Goal: Task Accomplishment & Management: Complete application form

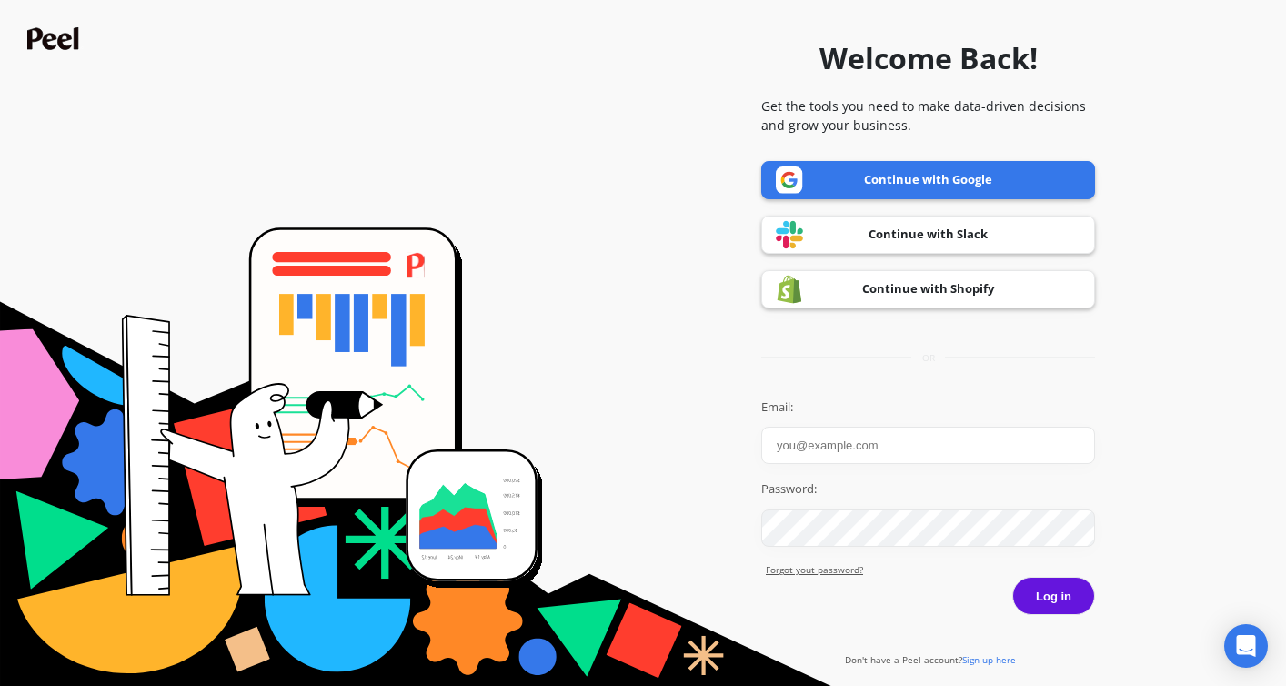
click at [863, 185] on link "Continue with Google" at bounding box center [928, 180] width 334 height 38
